Goal: Information Seeking & Learning: Find specific fact

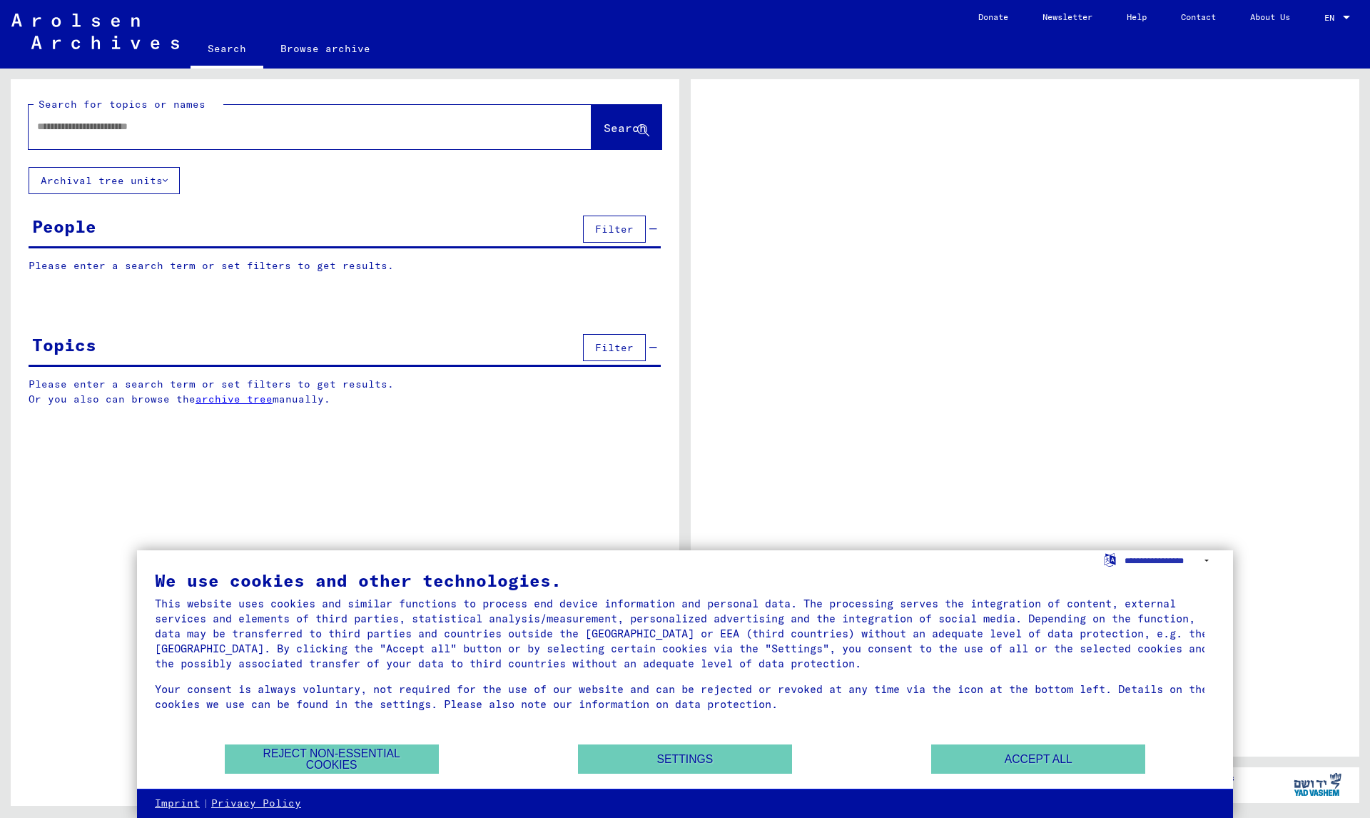
click at [267, 120] on input "text" at bounding box center [297, 126] width 520 height 15
type input "****"
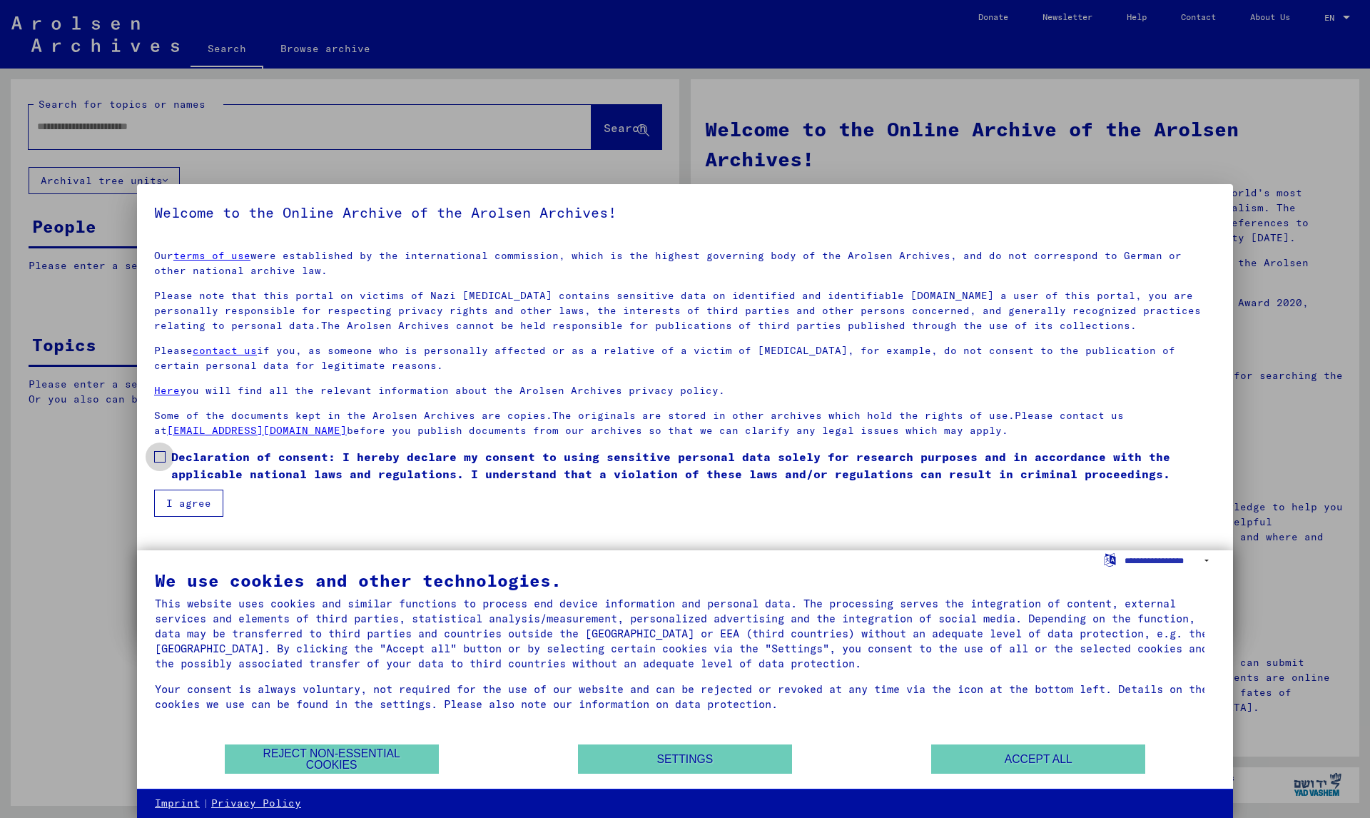
click at [166, 452] on label "Declaration of consent: I hereby declare my consent to using sensitive personal…" at bounding box center [684, 465] width 1061 height 34
click at [185, 499] on button "I agree" at bounding box center [188, 502] width 69 height 27
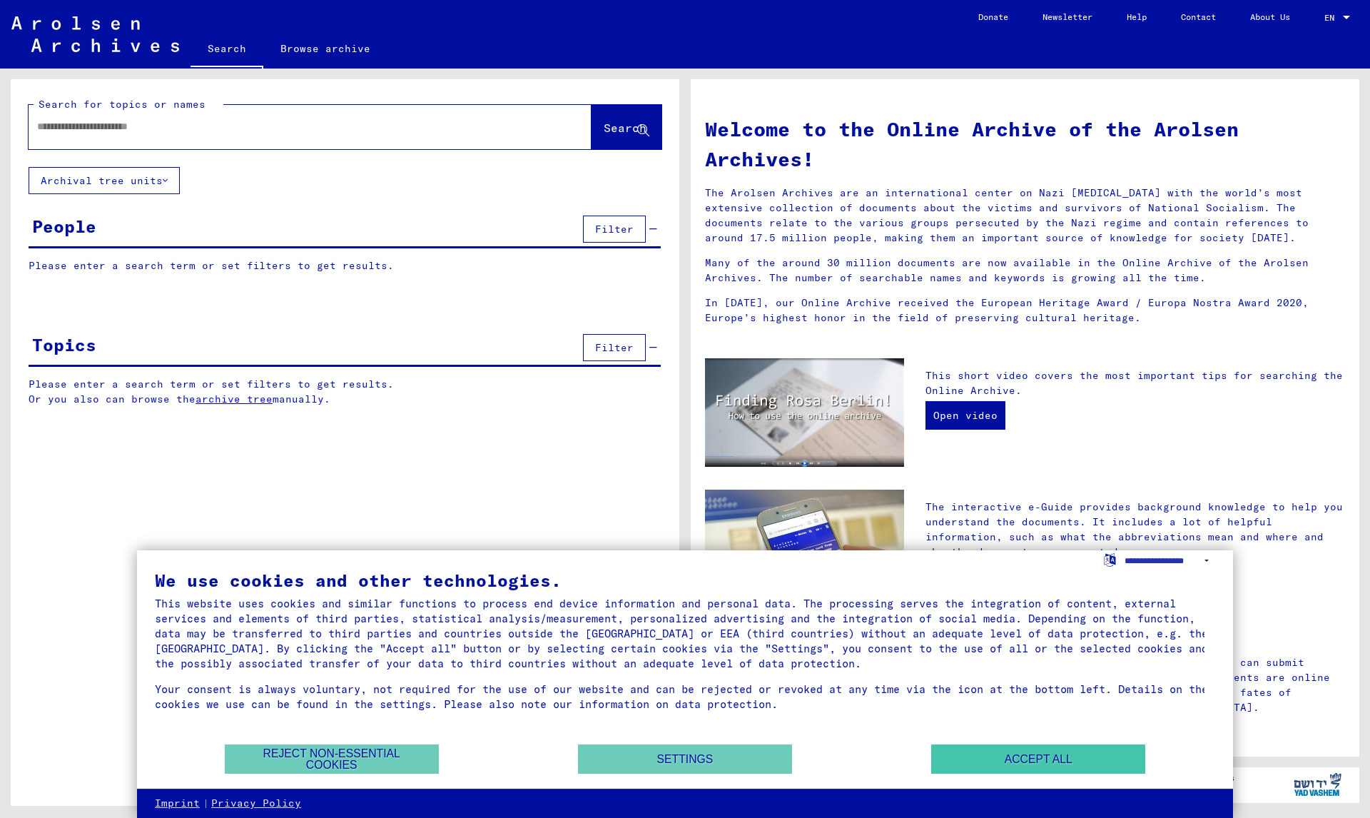
click at [1114, 747] on button "Accept all" at bounding box center [1038, 758] width 214 height 29
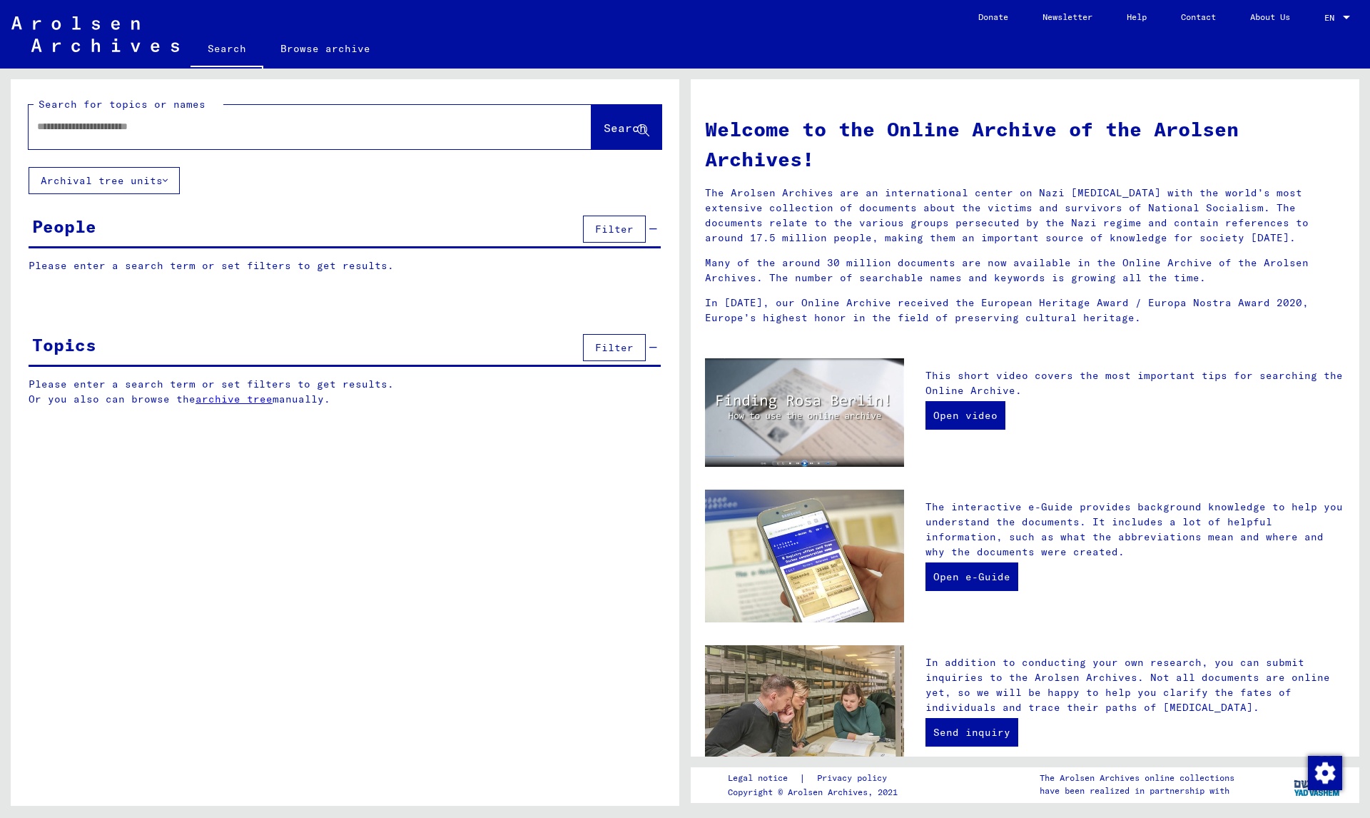
click at [272, 136] on div at bounding box center [289, 127] width 520 height 32
click at [262, 131] on input "text" at bounding box center [292, 126] width 511 height 15
type input "**********"
click at [611, 123] on span "Search" at bounding box center [625, 128] width 43 height 14
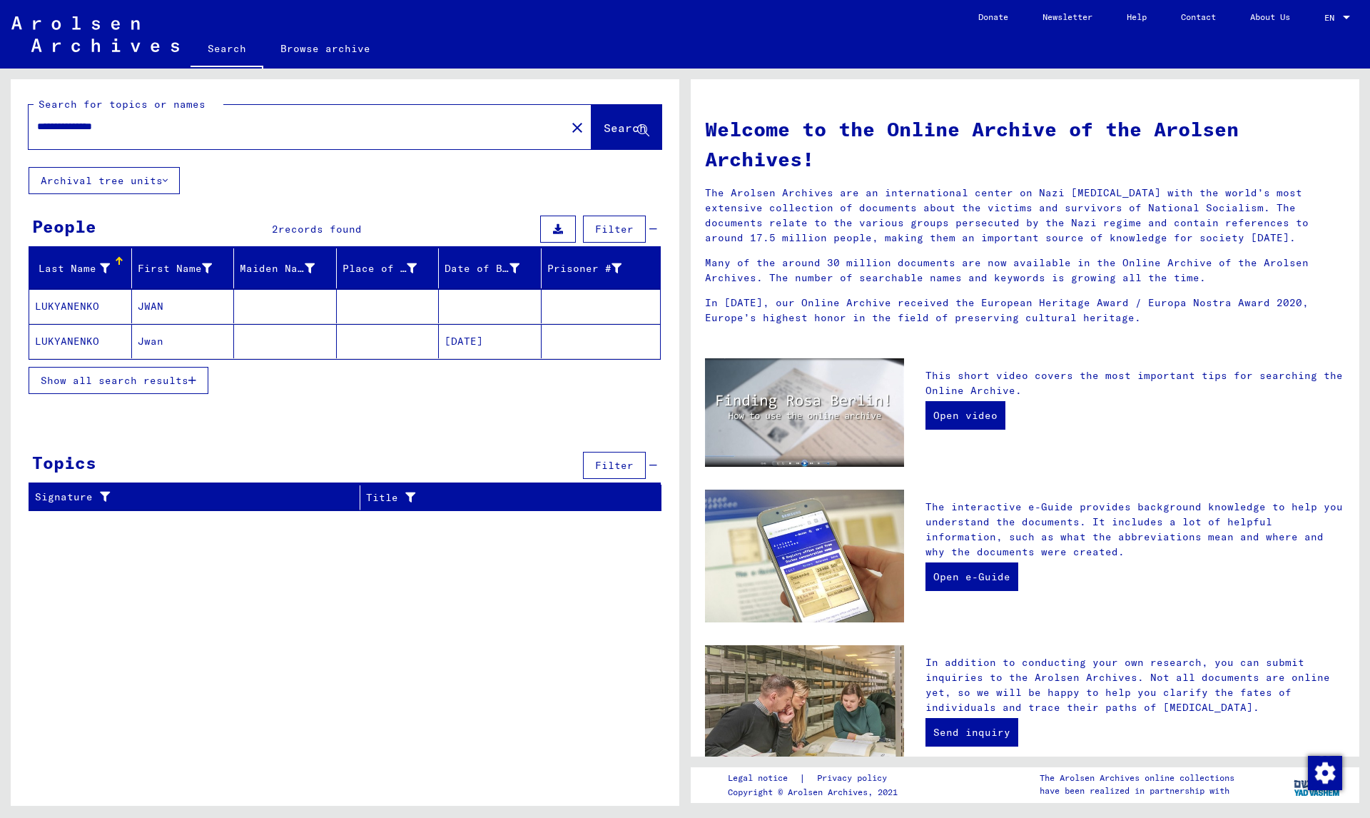
click at [62, 300] on mat-cell "LUKYANENKO" at bounding box center [80, 306] width 103 height 34
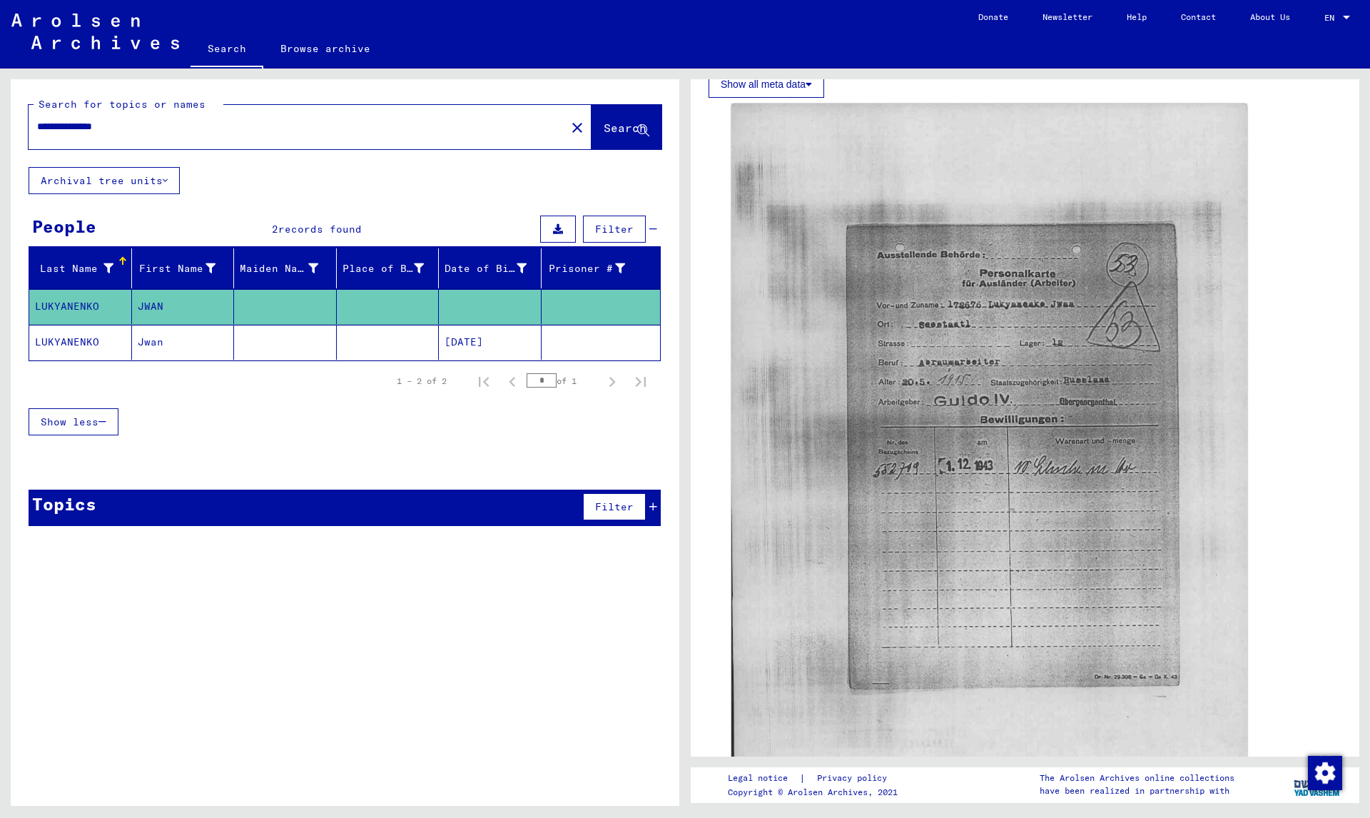
click at [181, 340] on mat-cell "Jwan" at bounding box center [183, 342] width 103 height 35
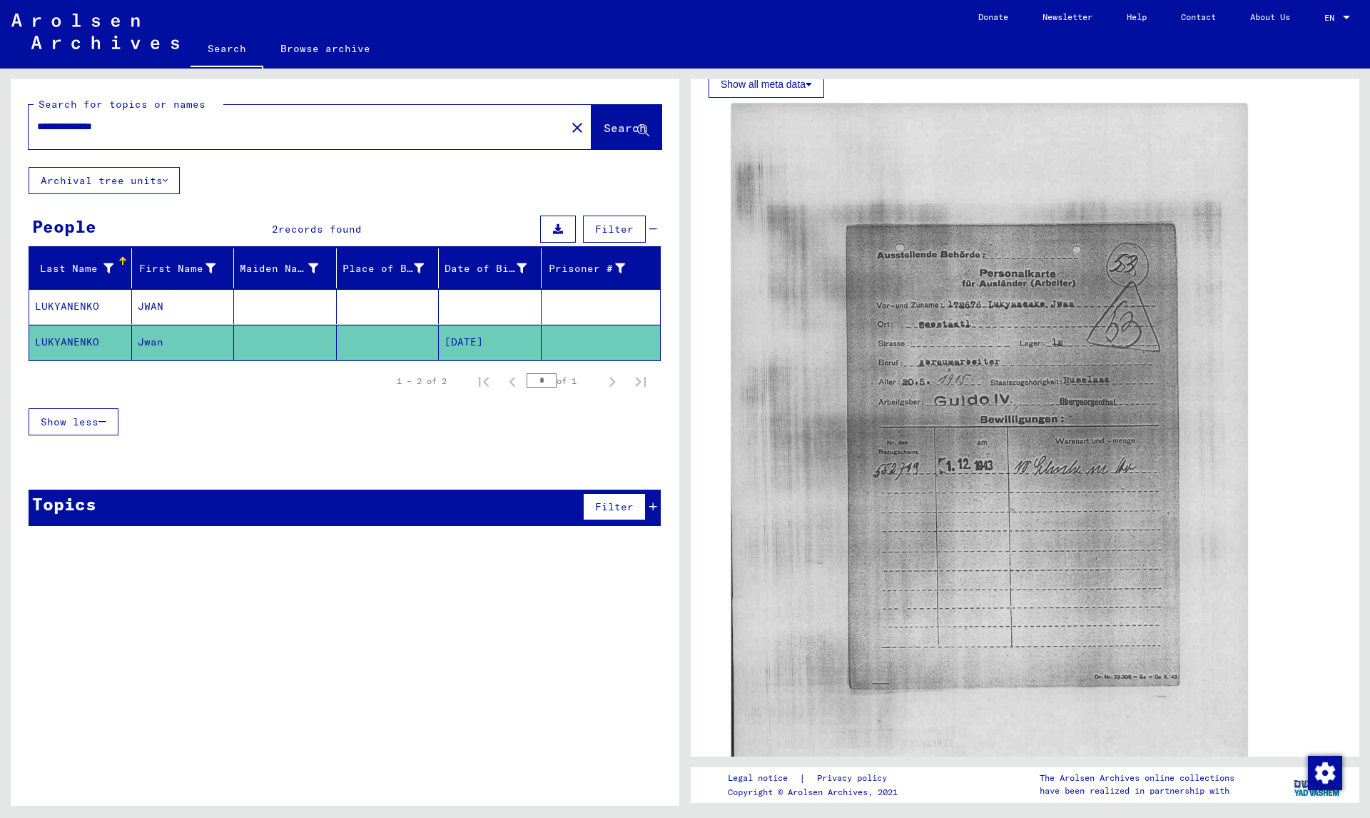
click at [181, 340] on mat-cell "Jwan" at bounding box center [183, 342] width 103 height 35
click at [70, 335] on mat-cell "LUKYANENKO" at bounding box center [80, 342] width 103 height 35
click at [70, 317] on mat-cell "LUKYANENKO" at bounding box center [80, 306] width 103 height 35
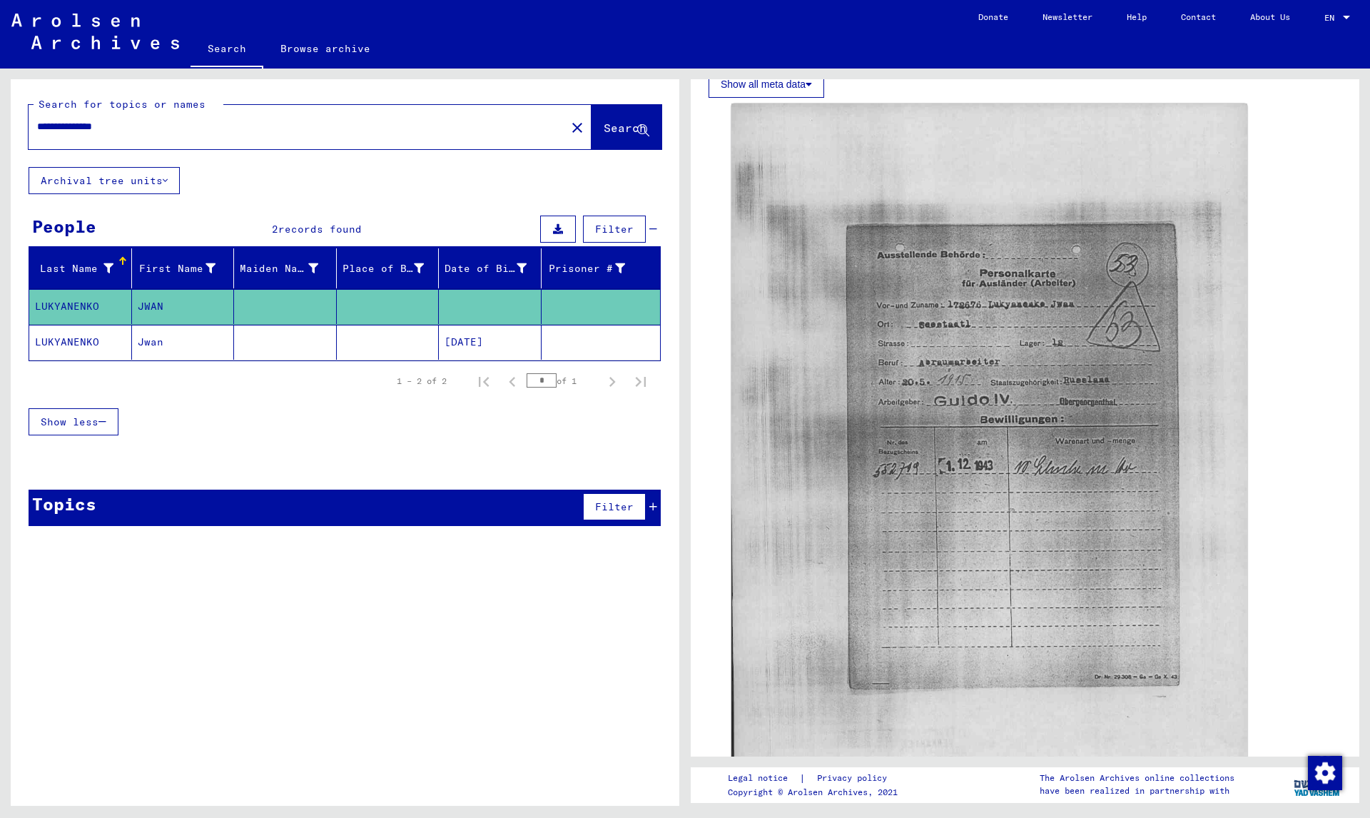
click at [77, 361] on div "1 – 2 of 2 * of 1" at bounding box center [345, 381] width 632 height 40
click at [58, 361] on div "1 – 2 of 2 * of 1" at bounding box center [345, 381] width 632 height 40
click at [68, 342] on mat-cell "LUKYANENKO" at bounding box center [80, 342] width 103 height 35
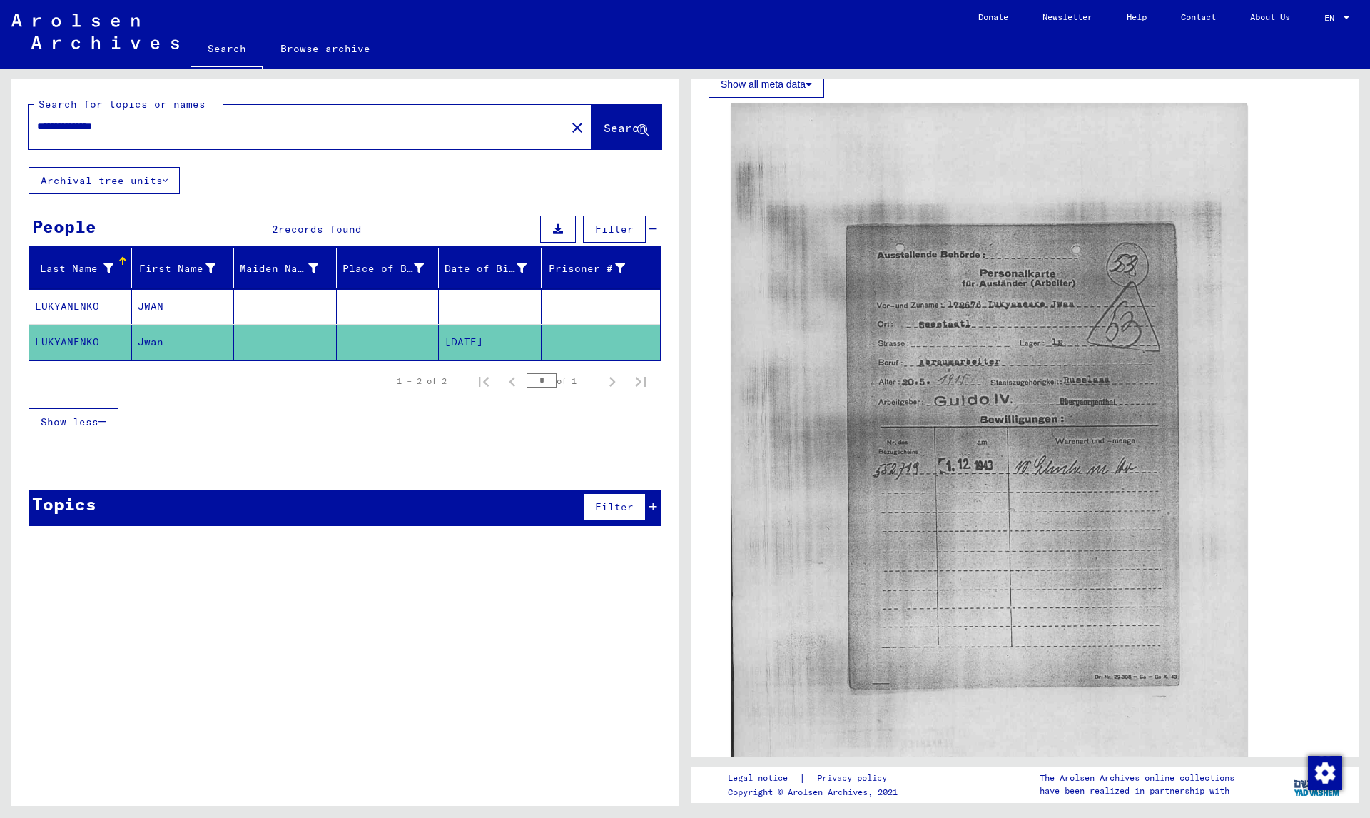
drag, startPoint x: 68, startPoint y: 342, endPoint x: 439, endPoint y: 571, distance: 435.6
click at [439, 571] on div "**********" at bounding box center [345, 447] width 668 height 737
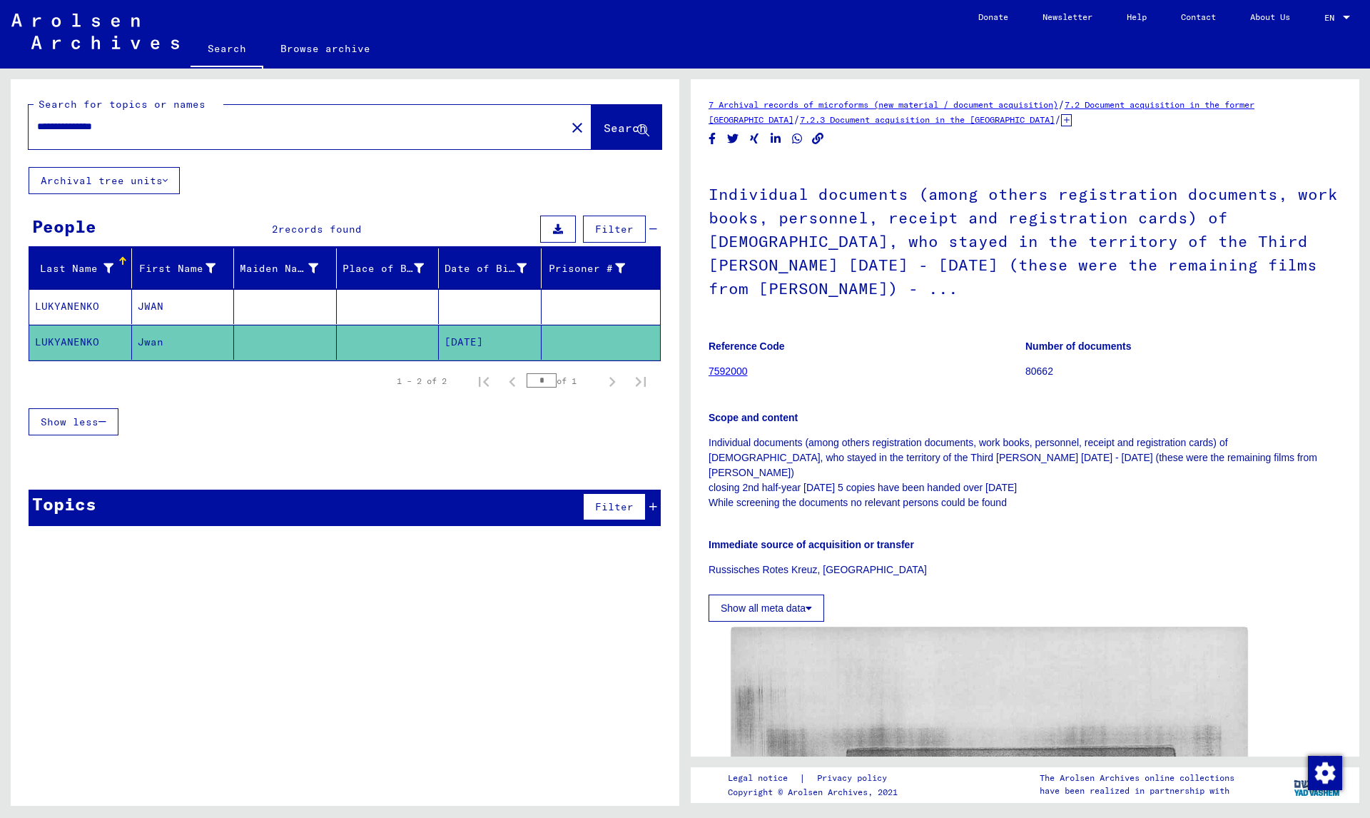
click at [736, 365] on link "7592000" at bounding box center [727, 370] width 39 height 11
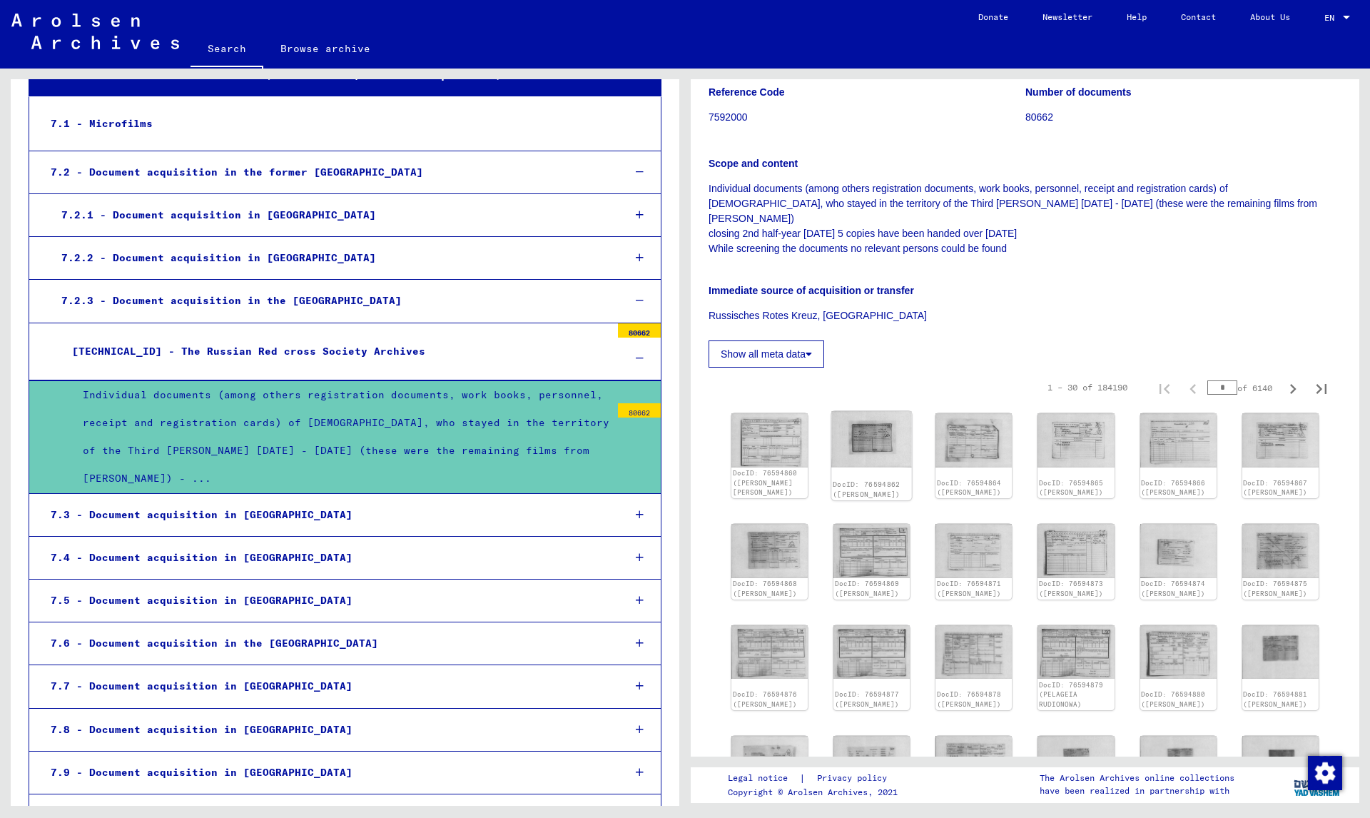
scroll to position [253, 0]
click at [868, 412] on img at bounding box center [871, 440] width 81 height 56
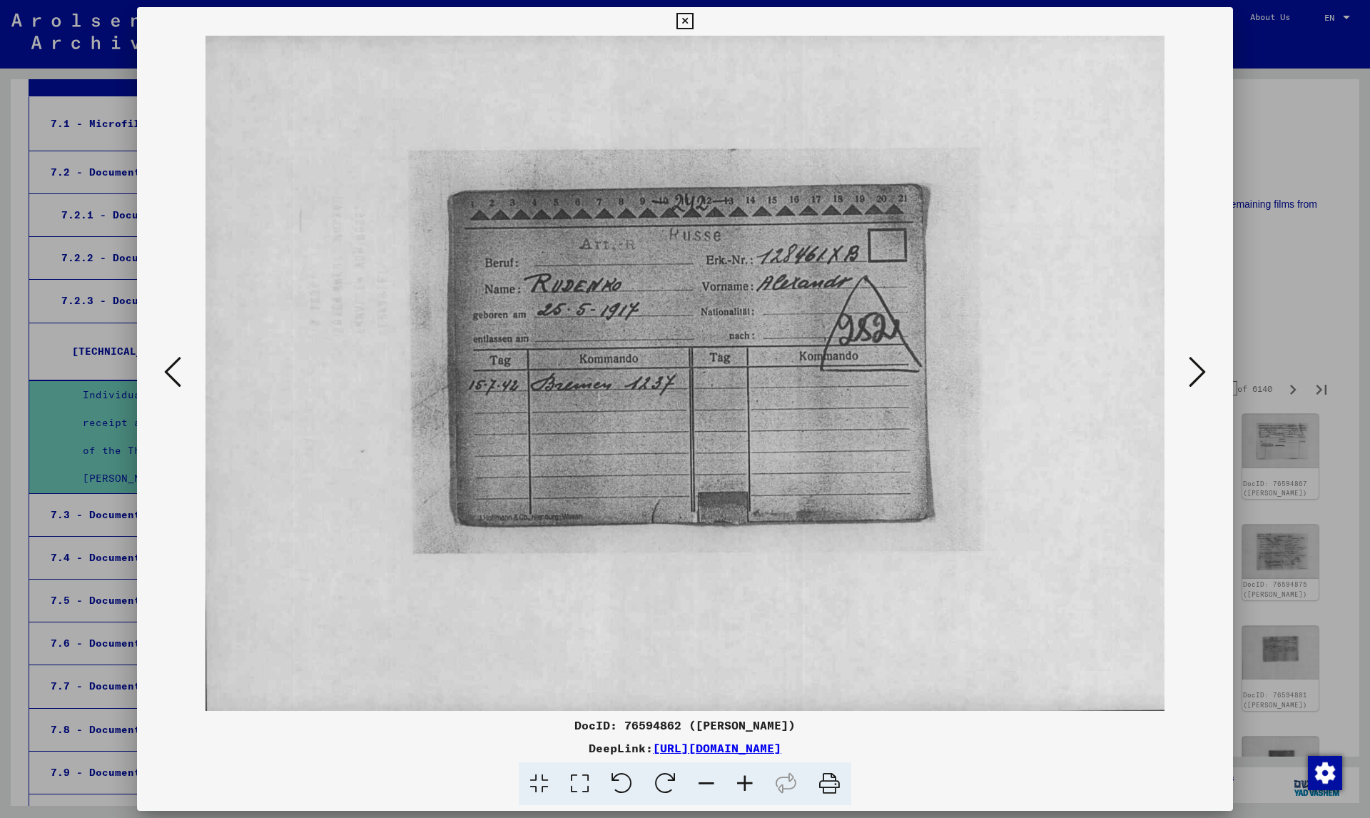
click at [1203, 380] on icon at bounding box center [1196, 372] width 17 height 34
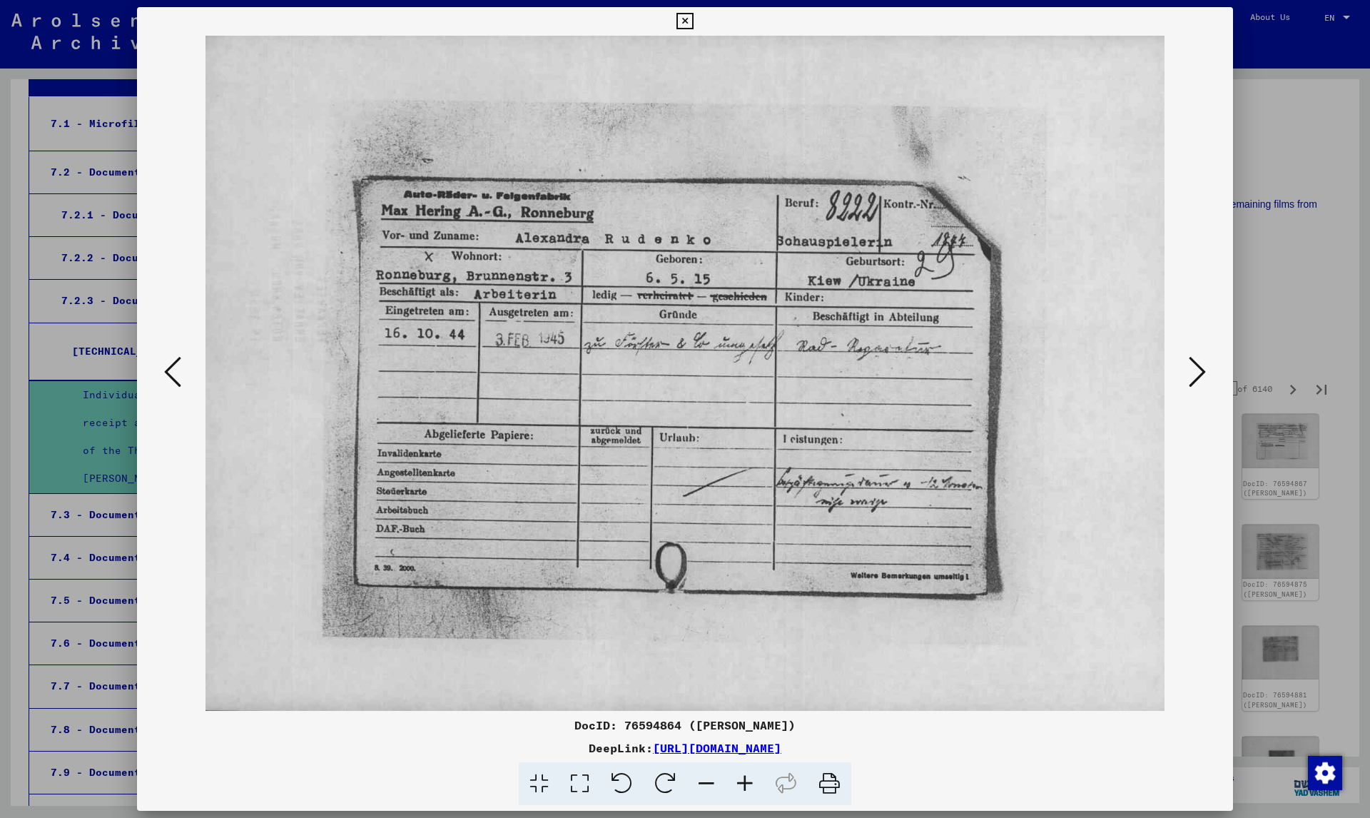
click at [1197, 379] on icon at bounding box center [1196, 372] width 17 height 34
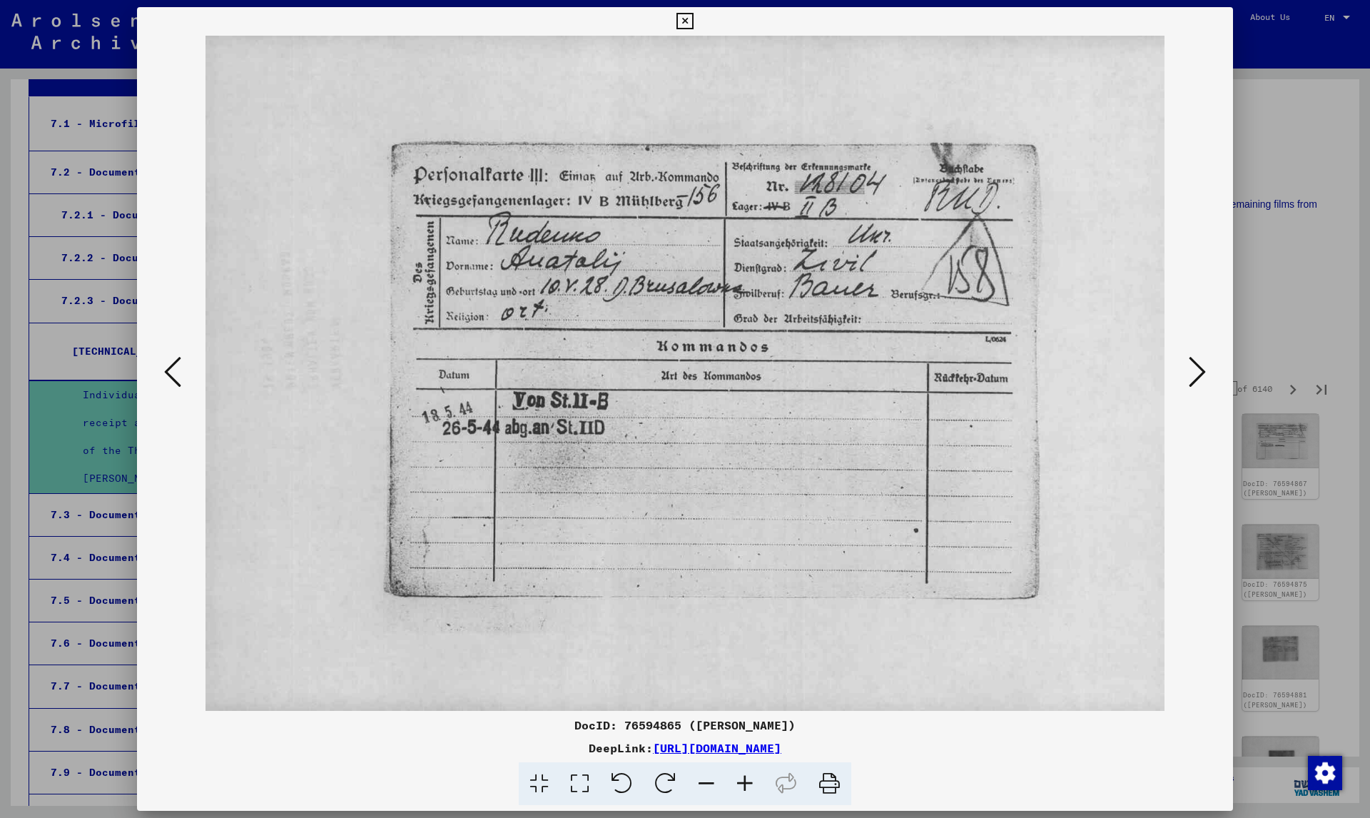
click at [1198, 377] on icon at bounding box center [1196, 372] width 17 height 34
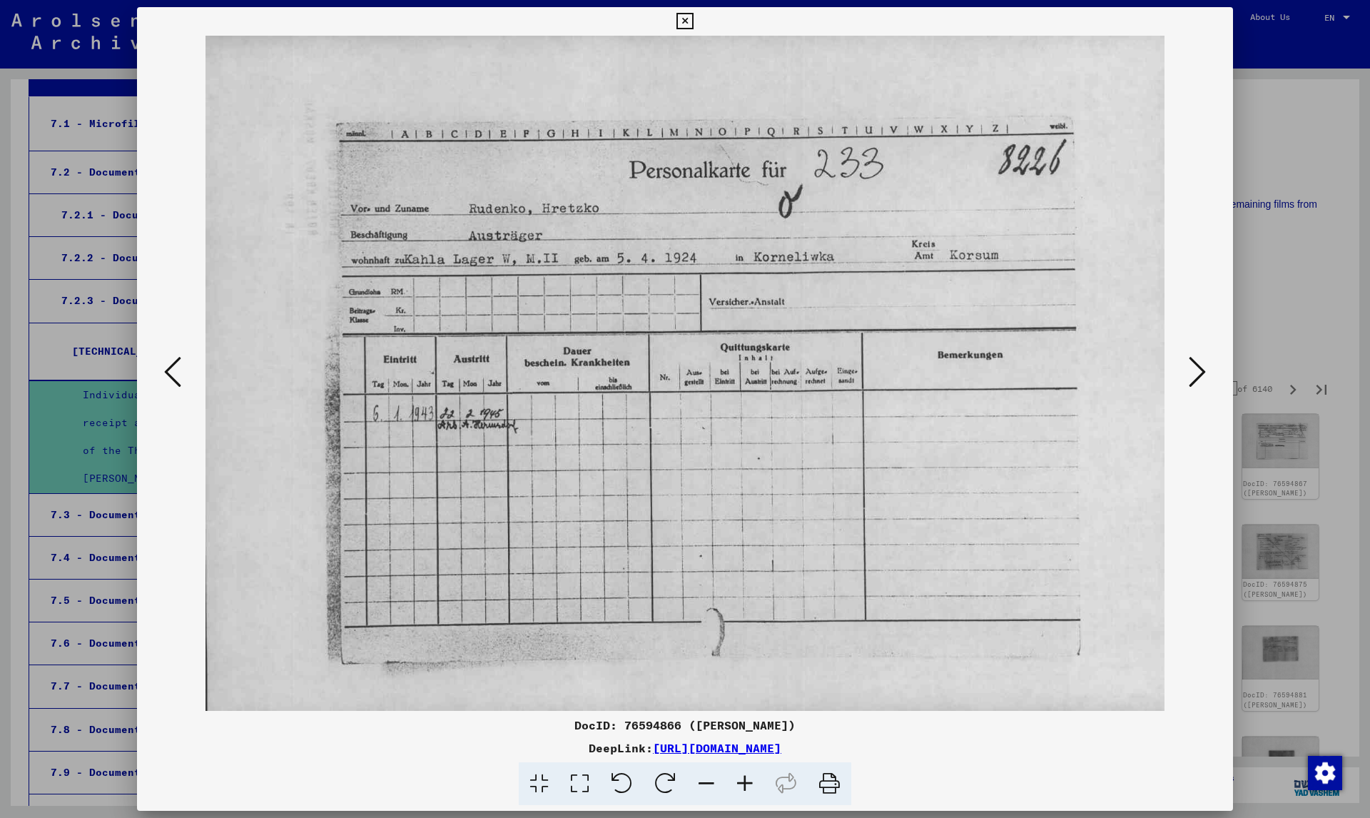
click at [682, 19] on icon at bounding box center [684, 21] width 16 height 17
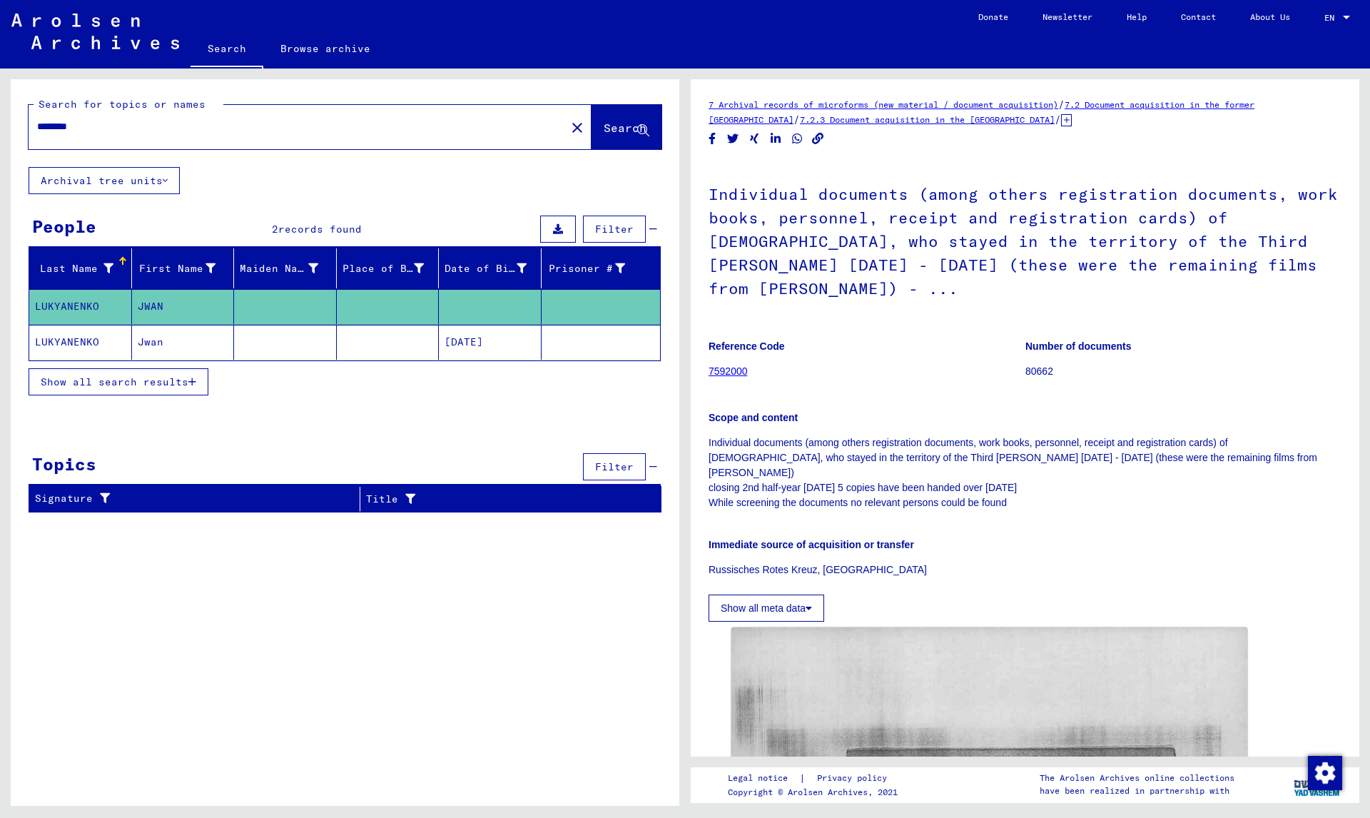
click at [184, 336] on mat-cell "Jwan" at bounding box center [183, 342] width 103 height 35
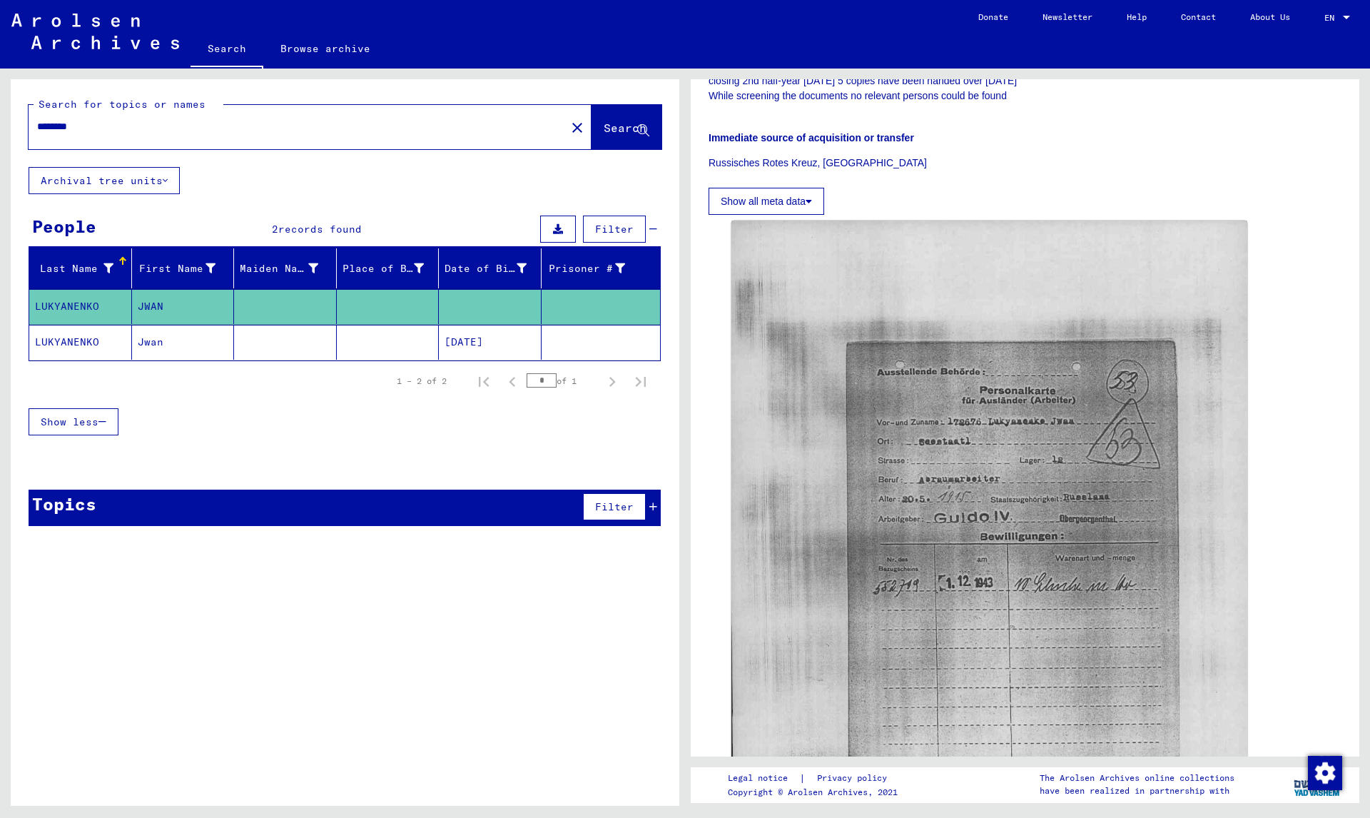
scroll to position [407, 0]
click at [799, 187] on button "Show all meta data" at bounding box center [766, 200] width 116 height 27
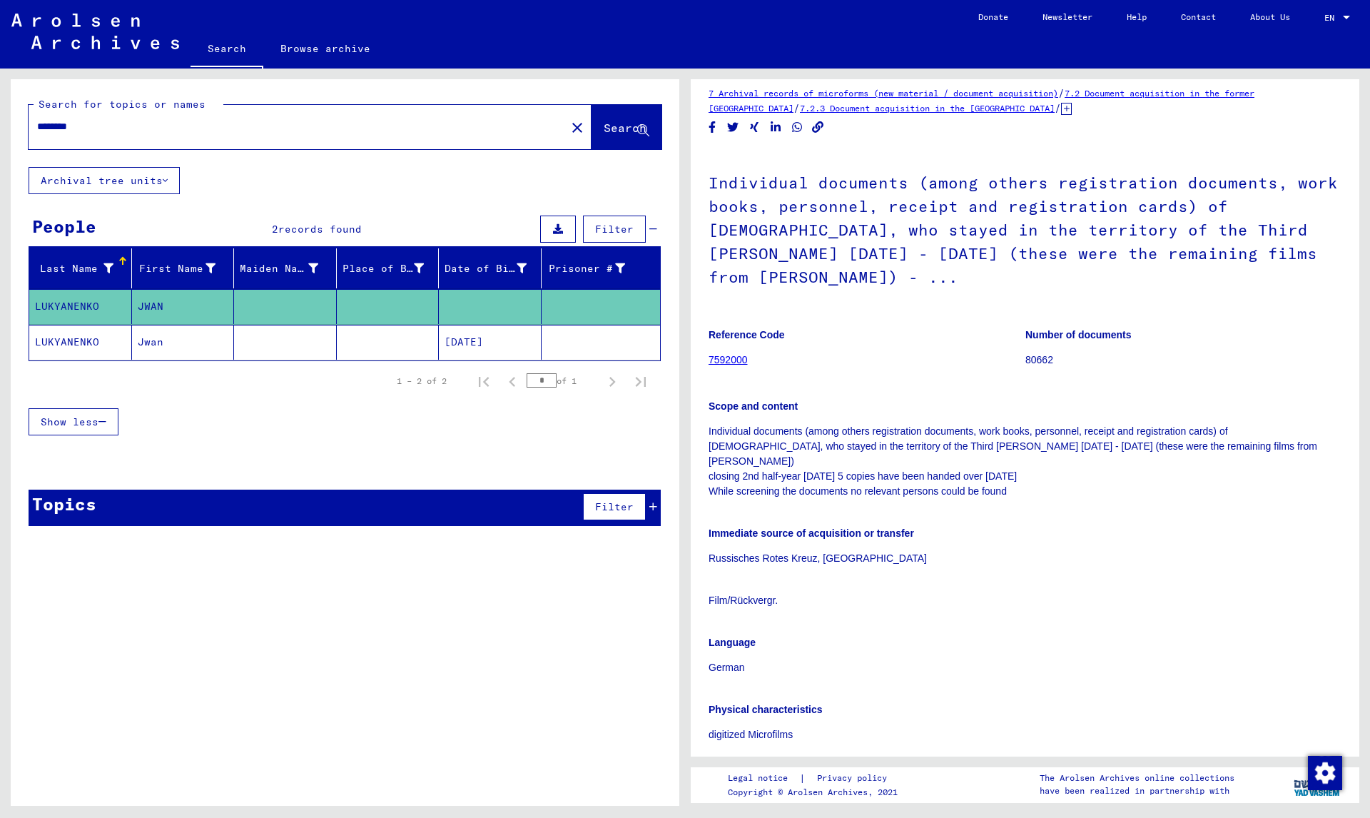
scroll to position [0, 0]
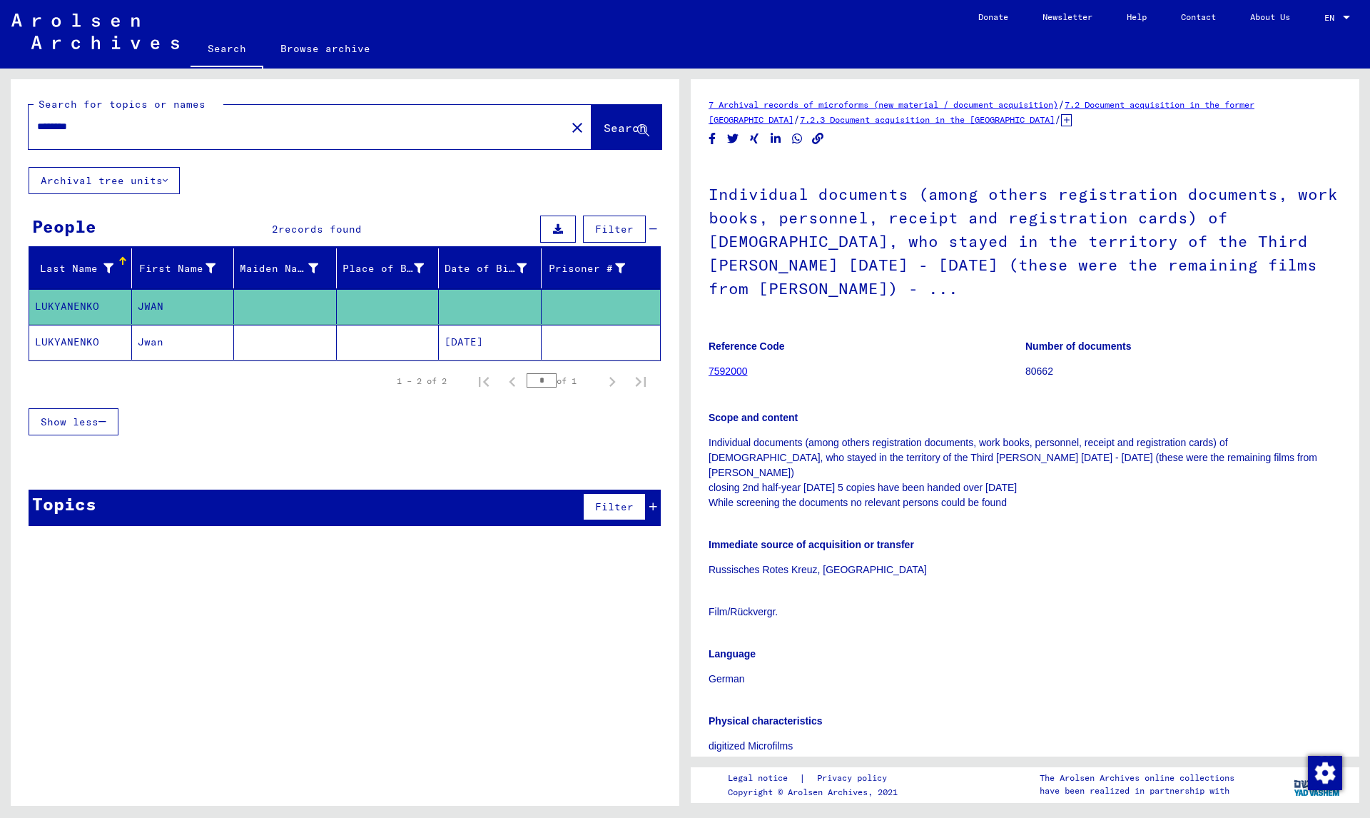
click at [1037, 364] on p "80662" at bounding box center [1183, 371] width 316 height 15
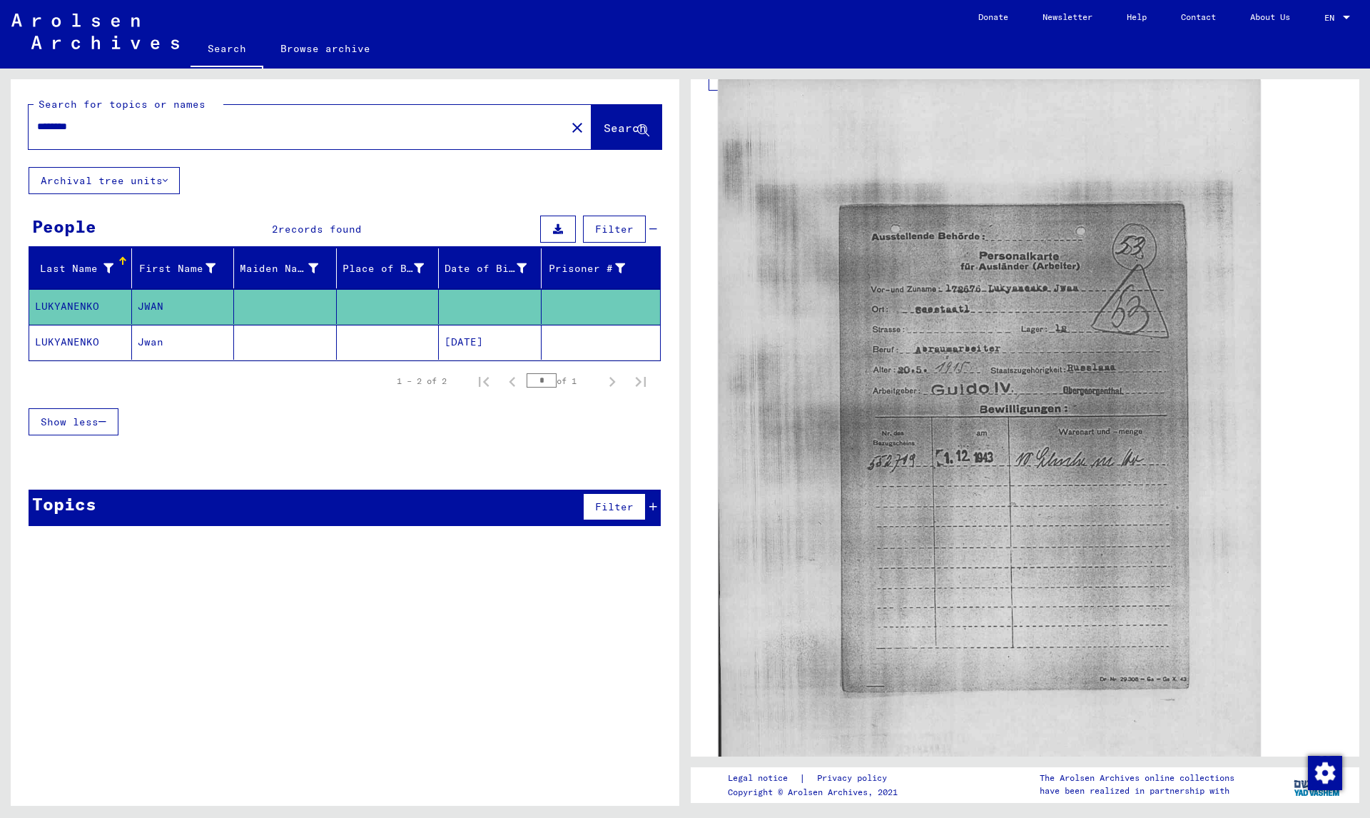
scroll to position [793, 0]
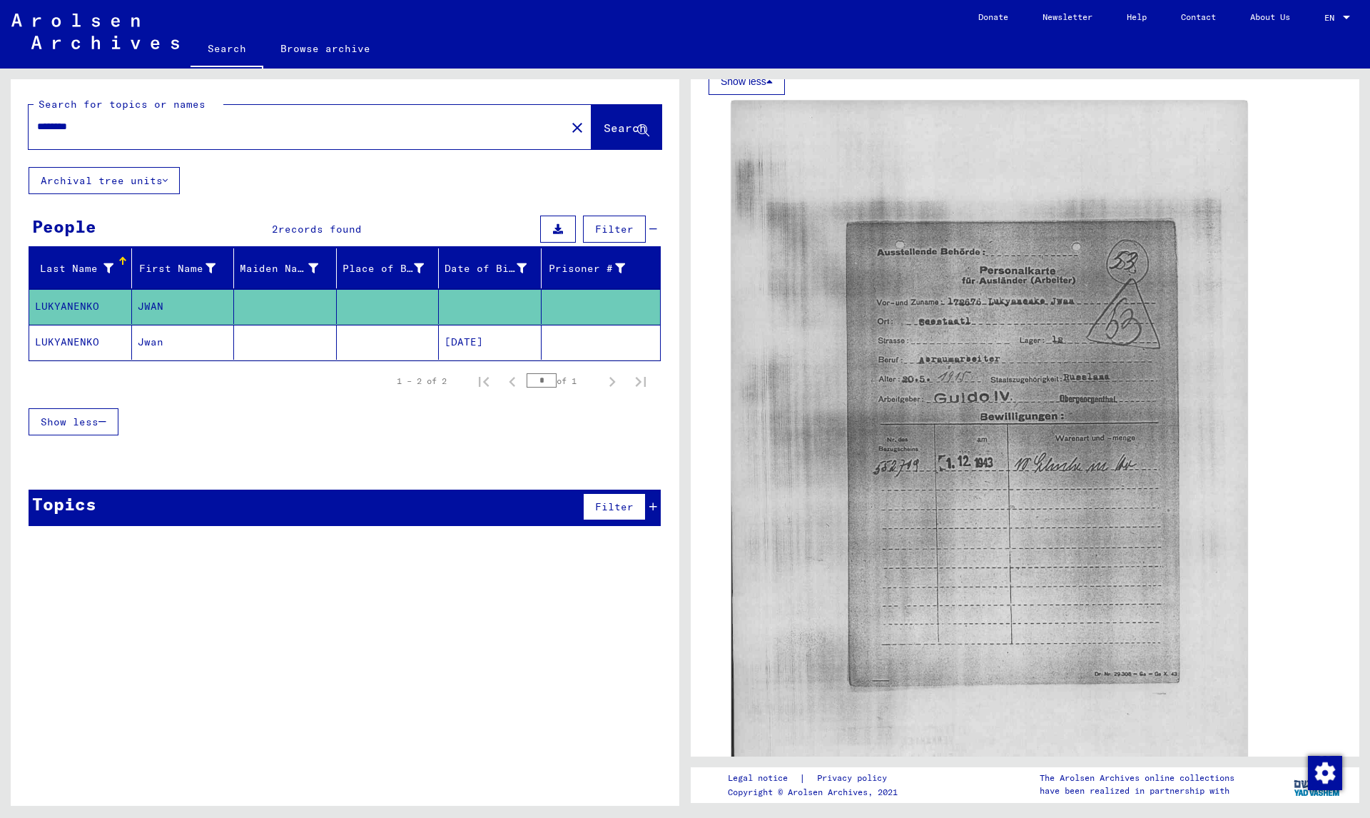
click at [199, 114] on div "********" at bounding box center [293, 127] width 529 height 32
drag, startPoint x: 189, startPoint y: 129, endPoint x: 29, endPoint y: 128, distance: 159.8
click at [29, 128] on div "********" at bounding box center [293, 127] width 529 height 32
click at [604, 129] on span "Search" at bounding box center [625, 128] width 43 height 14
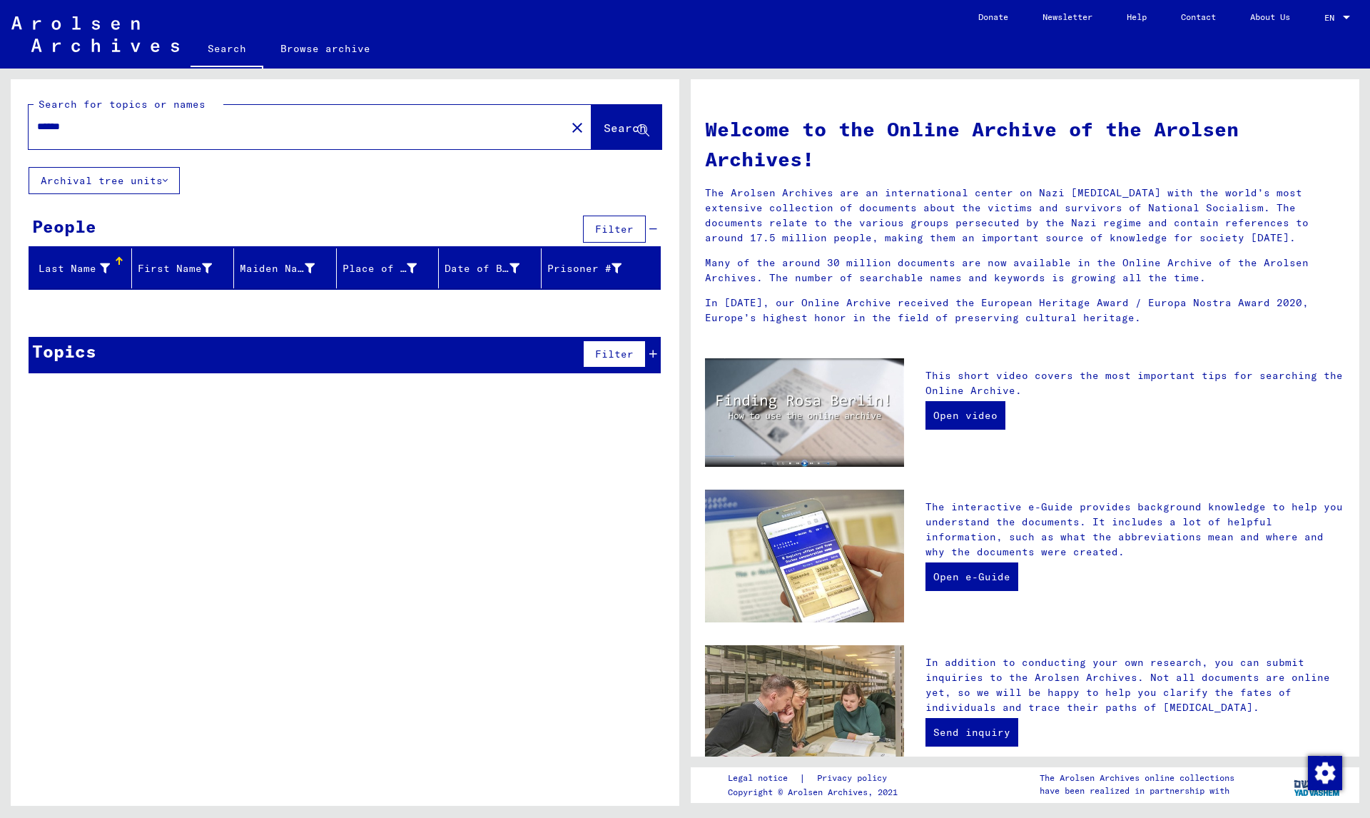
click at [604, 129] on span "Search" at bounding box center [625, 128] width 43 height 14
type input "********"
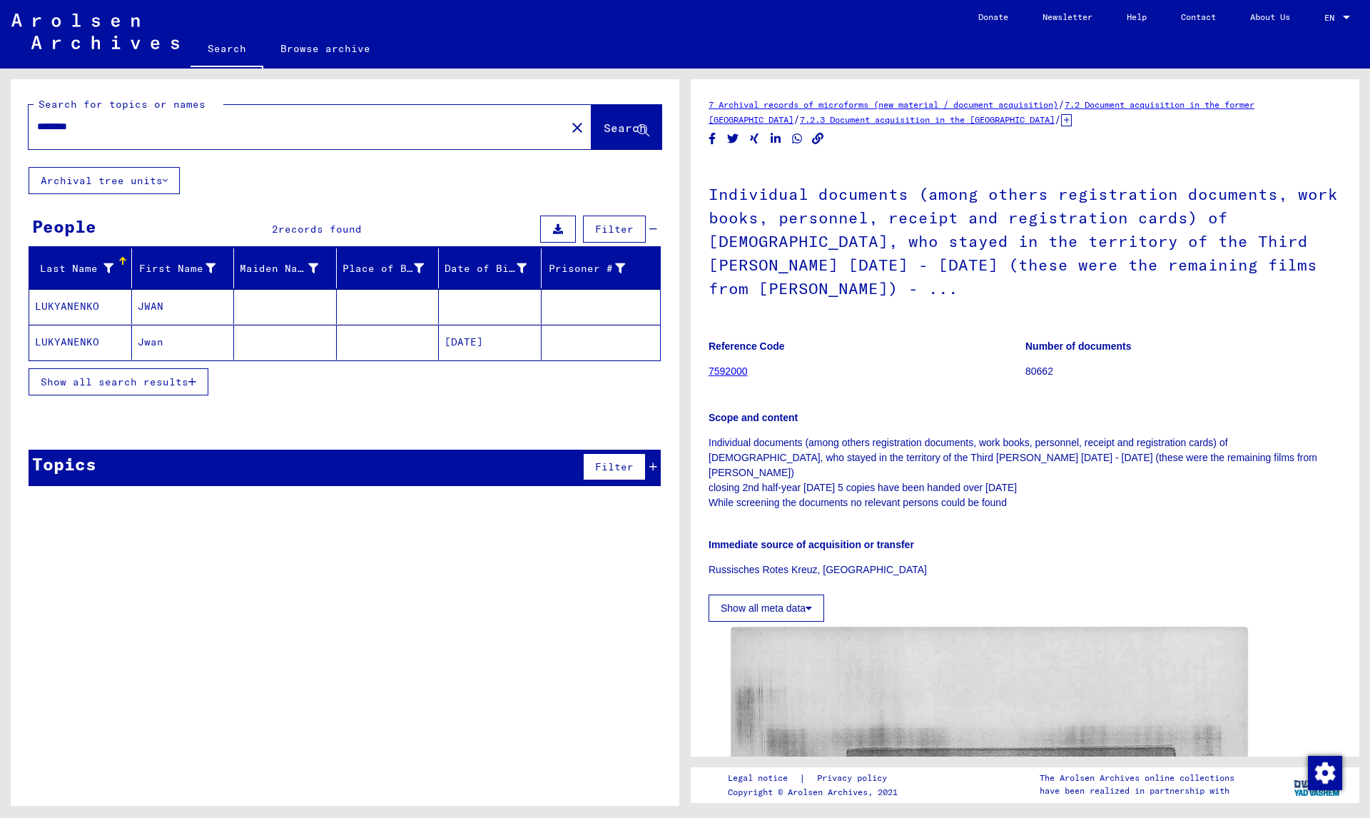
click at [81, 386] on button "Show all search results" at bounding box center [119, 381] width 180 height 27
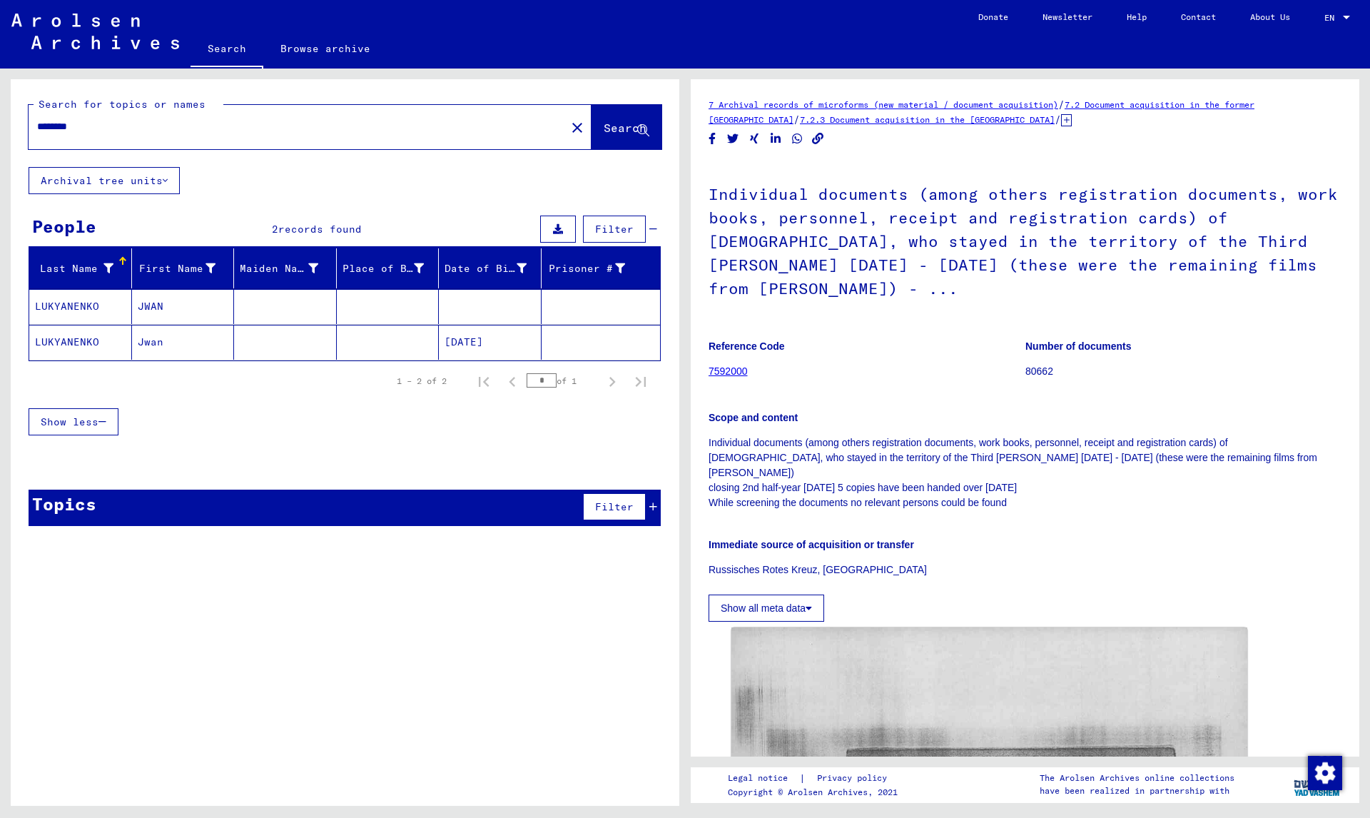
click at [99, 342] on mat-cell "LUKYANENKO" at bounding box center [80, 342] width 103 height 35
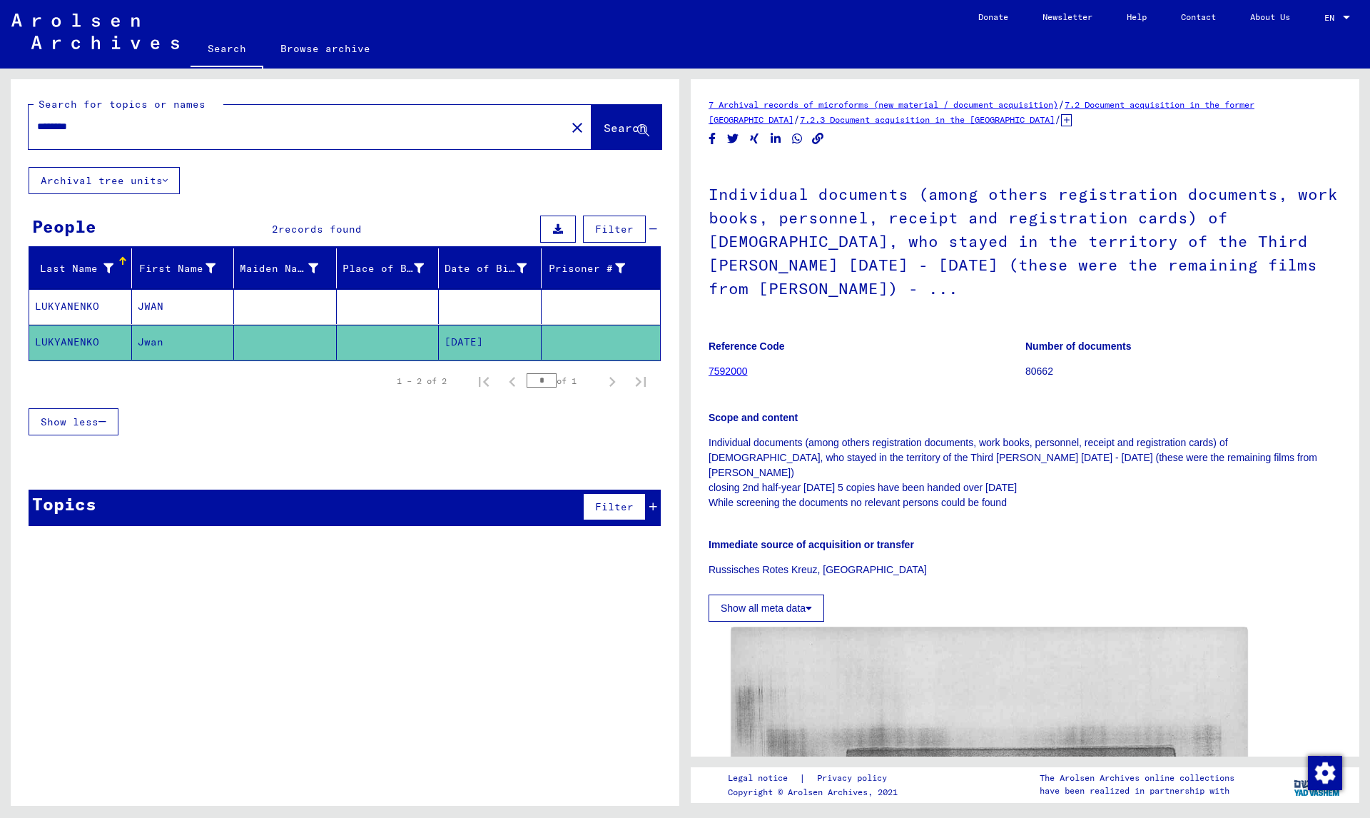
click at [101, 340] on mat-cell "LUKYANENKO" at bounding box center [80, 342] width 103 height 35
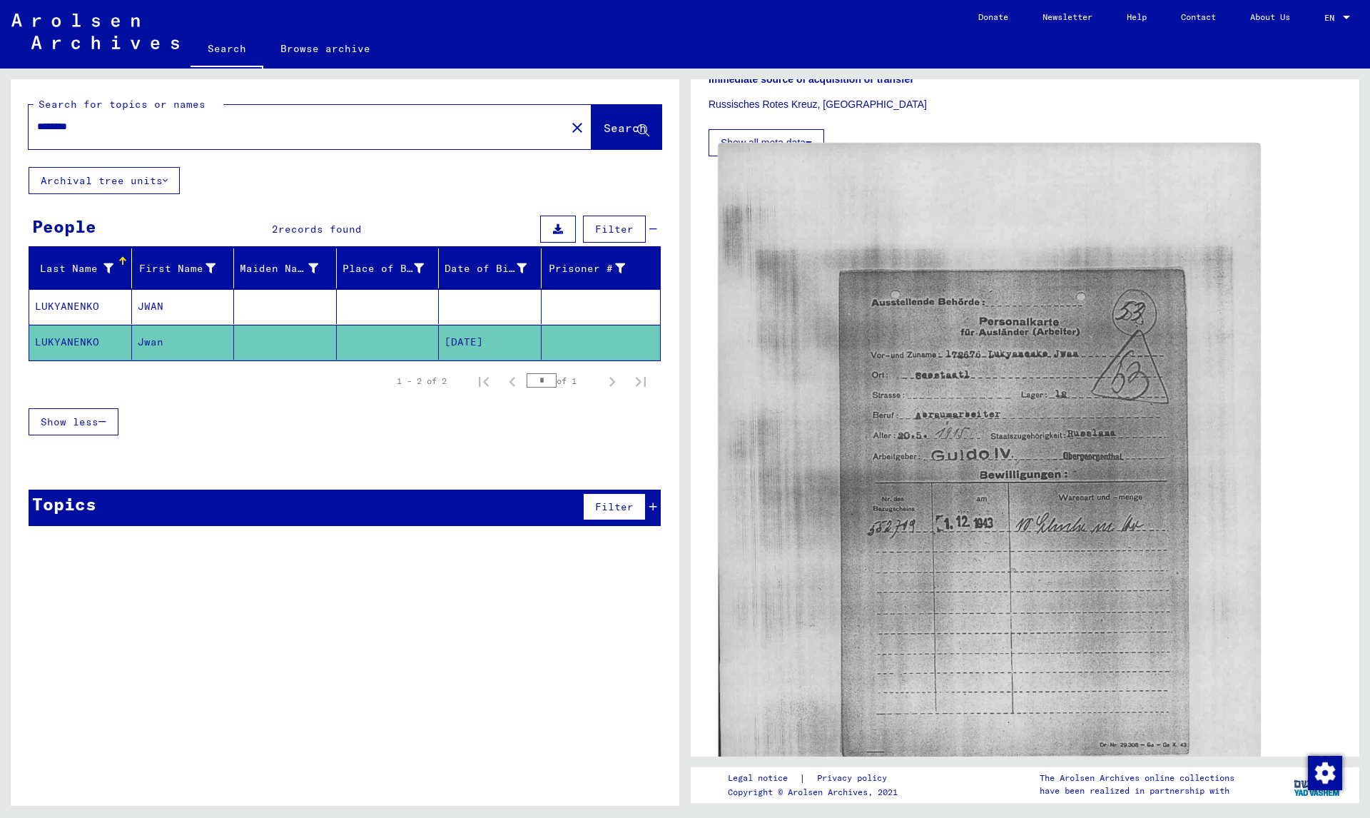
scroll to position [448, 0]
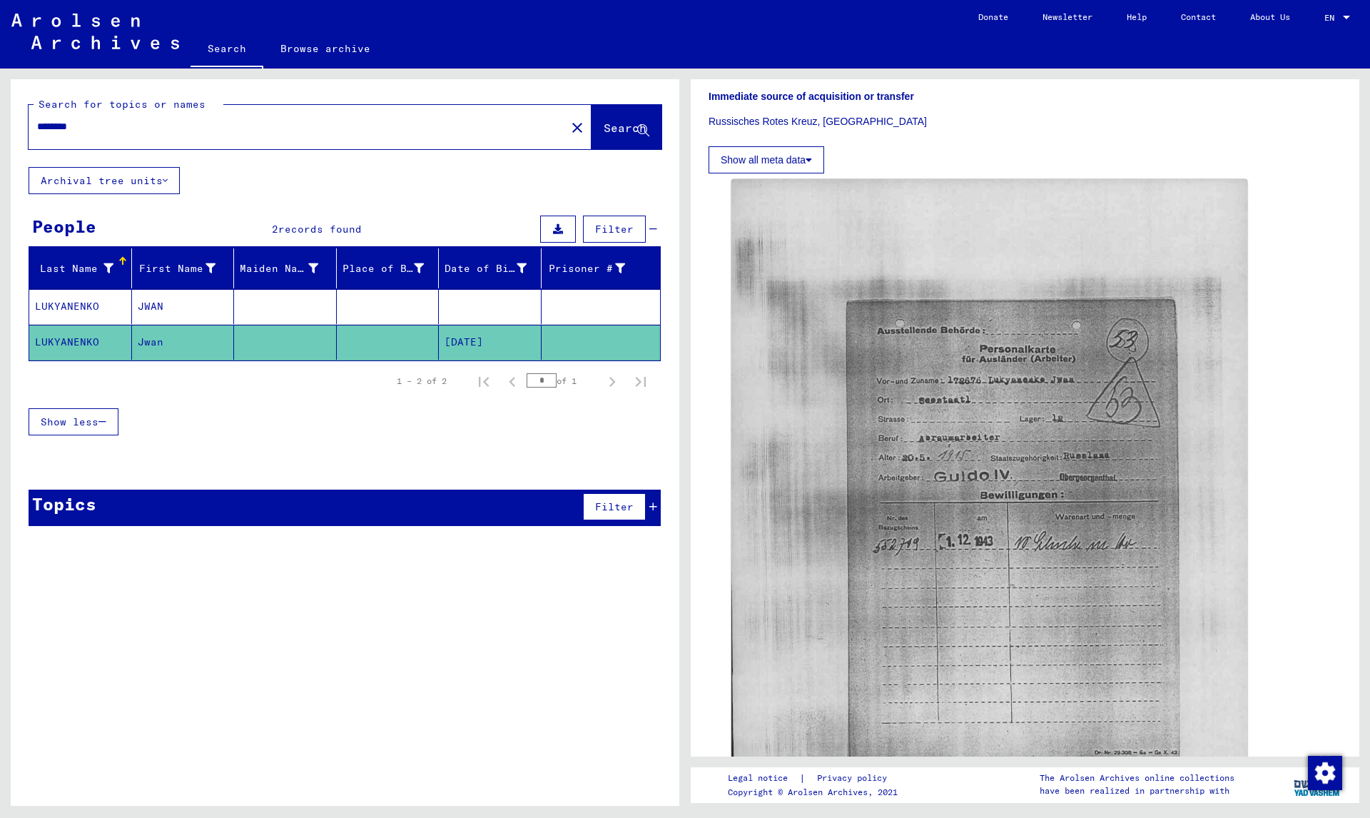
click at [1307, 291] on div "DocID: 76632959" at bounding box center [1024, 551] width 599 height 756
